Goal: Find specific page/section: Find specific page/section

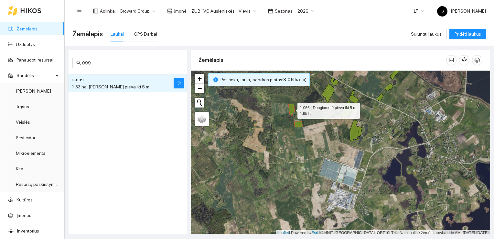
scroll to position [2, 0]
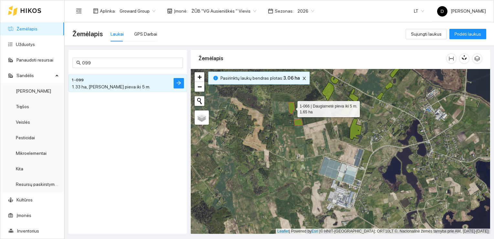
click at [140, 116] on div "1-099 1.33 ha, Daugiametė pieva iki 5 m." at bounding box center [128, 149] width 118 height 154
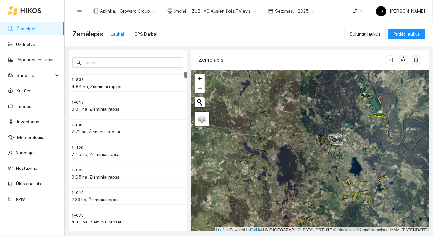
scroll to position [2, 0]
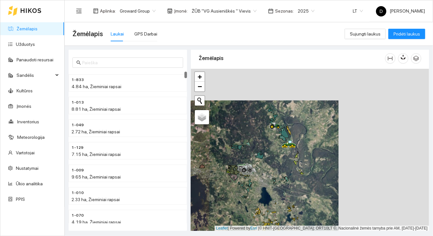
drag, startPoint x: 362, startPoint y: 121, endPoint x: 259, endPoint y: 178, distance: 117.9
click at [259, 178] on div at bounding box center [310, 150] width 238 height 163
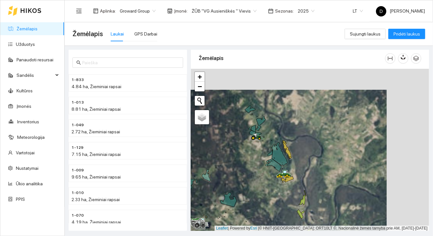
drag, startPoint x: 261, startPoint y: 150, endPoint x: 321, endPoint y: 142, distance: 60.0
click at [287, 143] on icon at bounding box center [279, 154] width 16 height 23
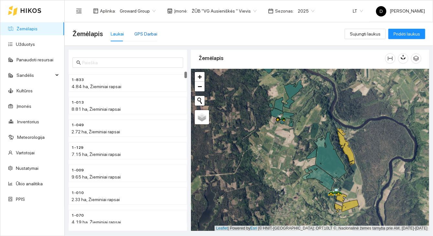
click at [148, 36] on div "GPS Darbai" at bounding box center [145, 33] width 23 height 7
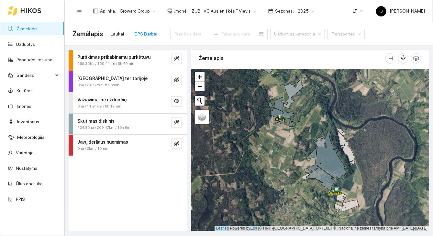
click at [106, 124] on span "Skutimas diskinis" at bounding box center [95, 121] width 37 height 7
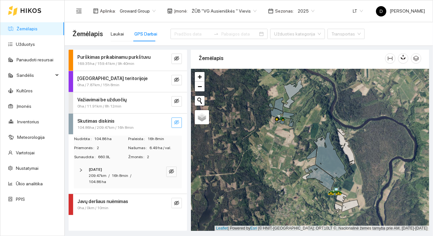
click at [175, 119] on button "button" at bounding box center [176, 123] width 10 height 10
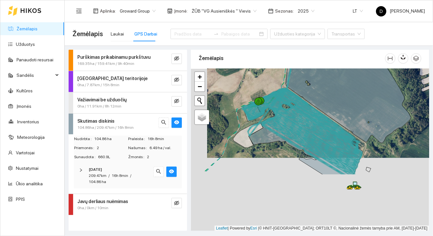
drag, startPoint x: 305, startPoint y: 210, endPoint x: 321, endPoint y: 136, distance: 74.9
click at [321, 136] on icon at bounding box center [303, 127] width 118 height 71
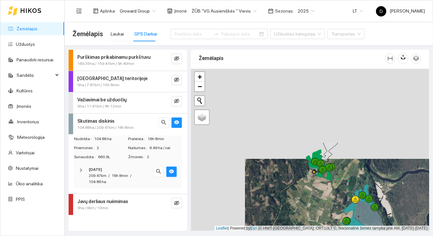
drag, startPoint x: 279, startPoint y: 111, endPoint x: 334, endPoint y: 201, distance: 105.3
click at [334, 201] on div at bounding box center [310, 150] width 238 height 163
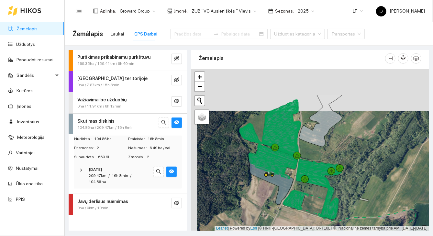
drag, startPoint x: 255, startPoint y: 117, endPoint x: 261, endPoint y: 158, distance: 41.2
click at [261, 158] on icon at bounding box center [272, 166] width 47 height 25
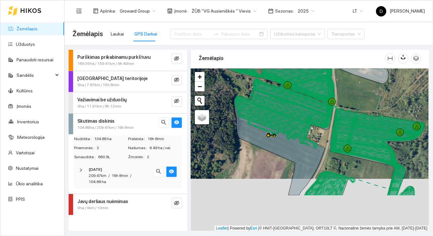
drag, startPoint x: 282, startPoint y: 168, endPoint x: 281, endPoint y: 113, distance: 55.6
click at [281, 113] on icon at bounding box center [281, 123] width 95 height 50
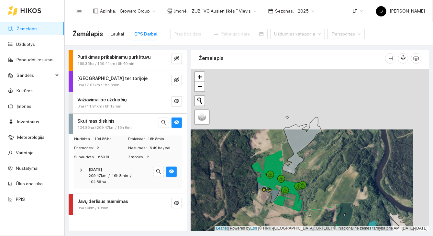
drag, startPoint x: 289, startPoint y: 101, endPoint x: 269, endPoint y: 170, distance: 72.6
click at [269, 170] on icon at bounding box center [273, 163] width 19 height 24
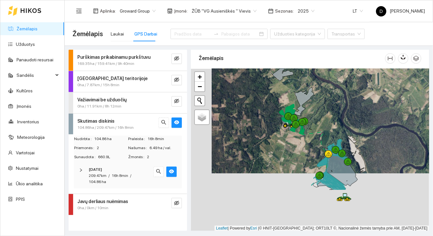
drag, startPoint x: 335, startPoint y: 174, endPoint x: 354, endPoint y: 106, distance: 71.2
click at [354, 106] on div at bounding box center [310, 150] width 238 height 163
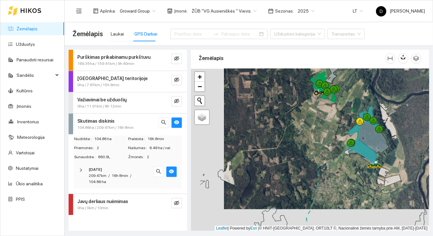
drag, startPoint x: 283, startPoint y: 187, endPoint x: 317, endPoint y: 166, distance: 39.9
click at [317, 166] on div at bounding box center [310, 150] width 238 height 163
